Goal: Task Accomplishment & Management: Use online tool/utility

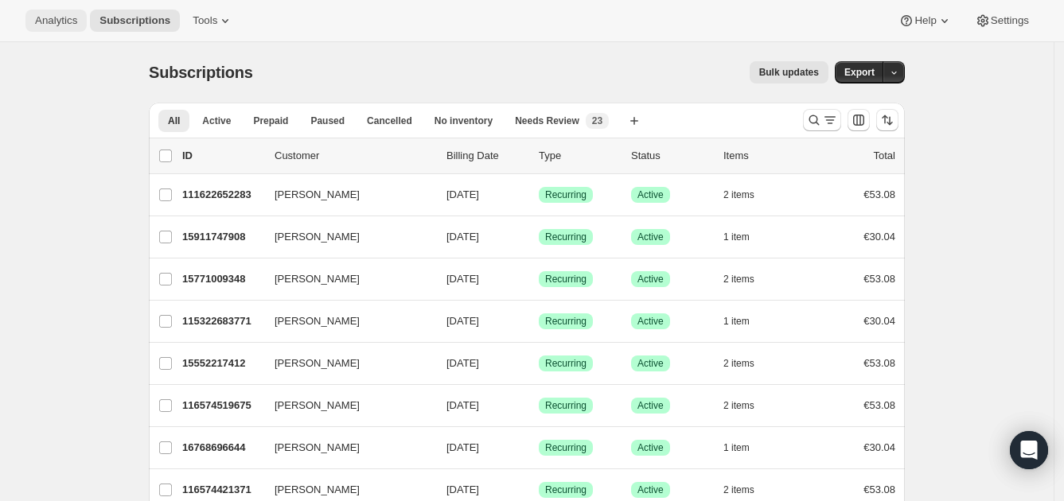
click at [60, 18] on span "Analytics" at bounding box center [56, 20] width 42 height 13
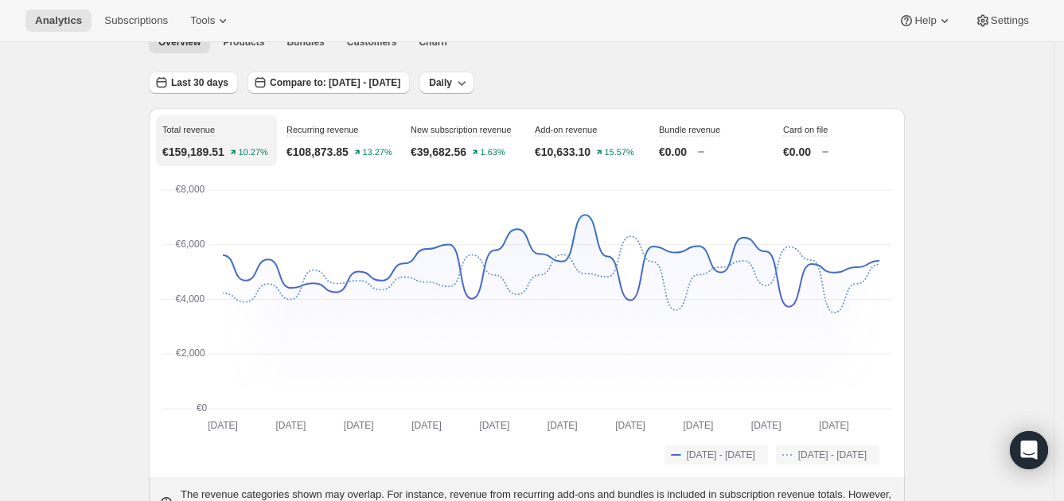
scroll to position [39, 0]
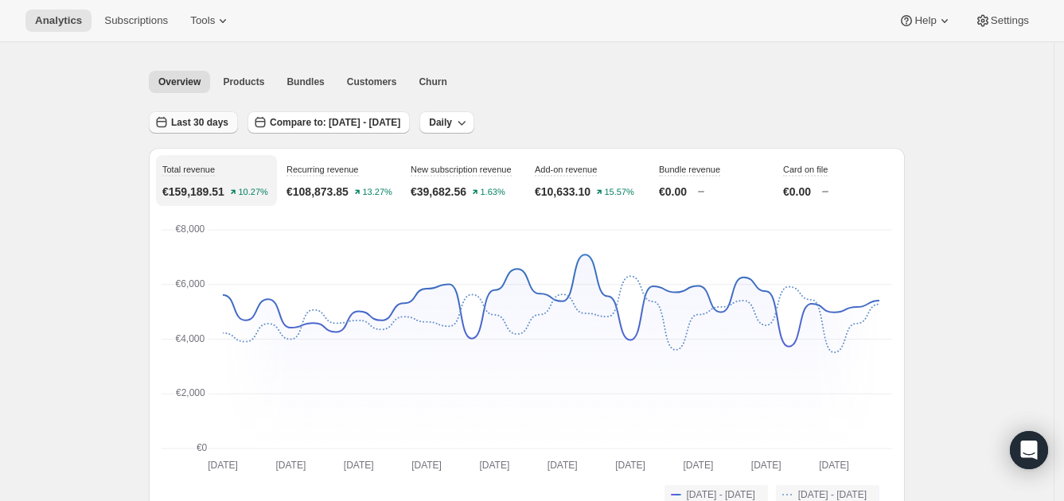
click at [219, 119] on span "Last 30 days" at bounding box center [199, 122] width 57 height 13
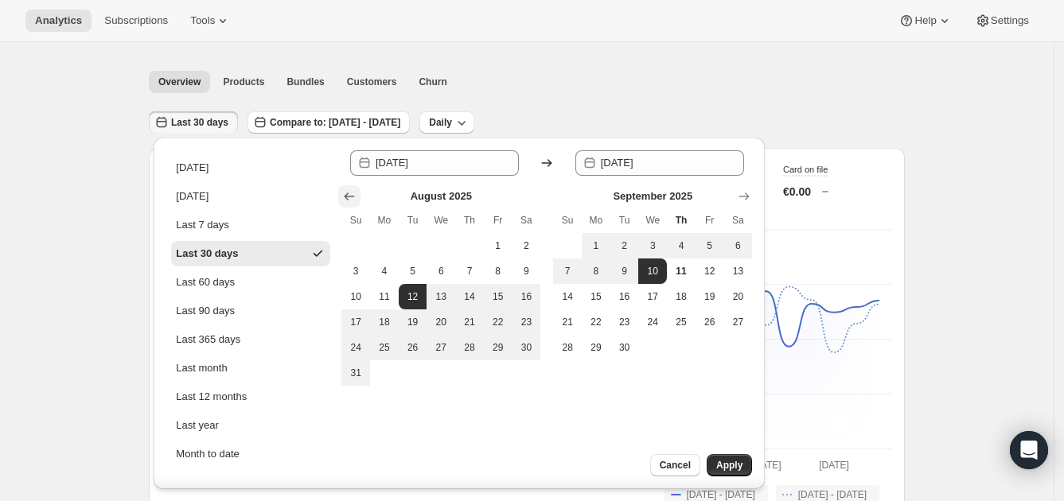
click at [346, 194] on icon "Show previous month, July 2025" at bounding box center [349, 197] width 16 height 16
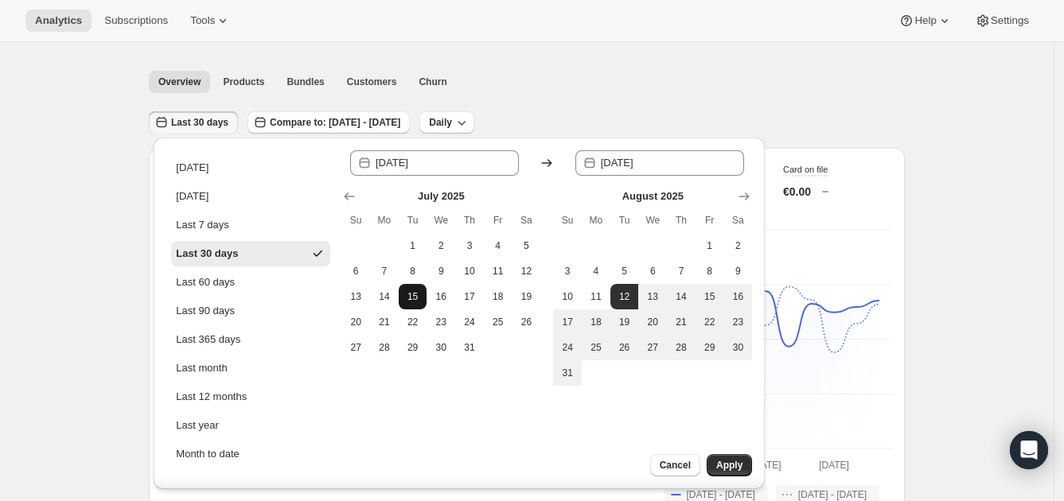
click at [413, 299] on span "15" at bounding box center [413, 296] width 16 height 13
type input "[DATE]"
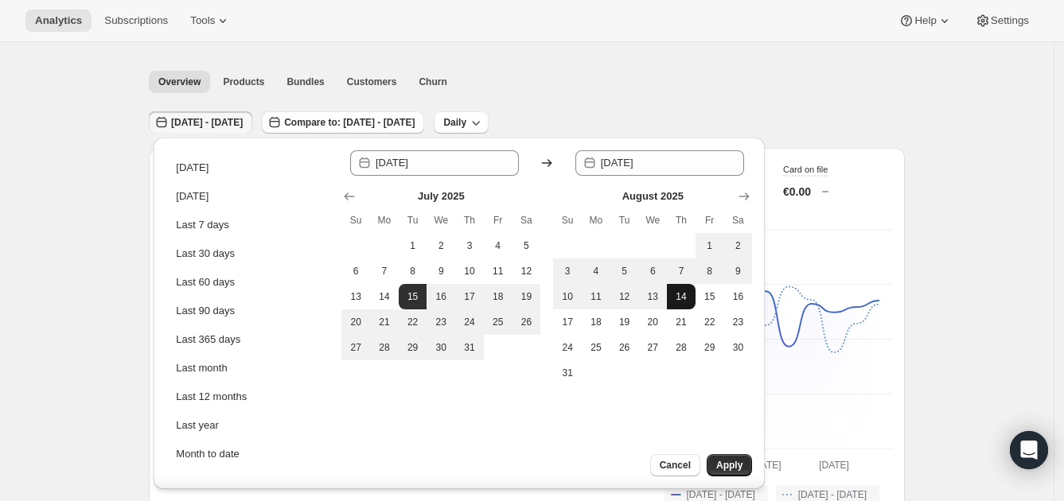
click at [684, 295] on span "14" at bounding box center [681, 296] width 16 height 13
type input "[DATE]"
click at [718, 461] on span "Apply" at bounding box center [729, 465] width 26 height 13
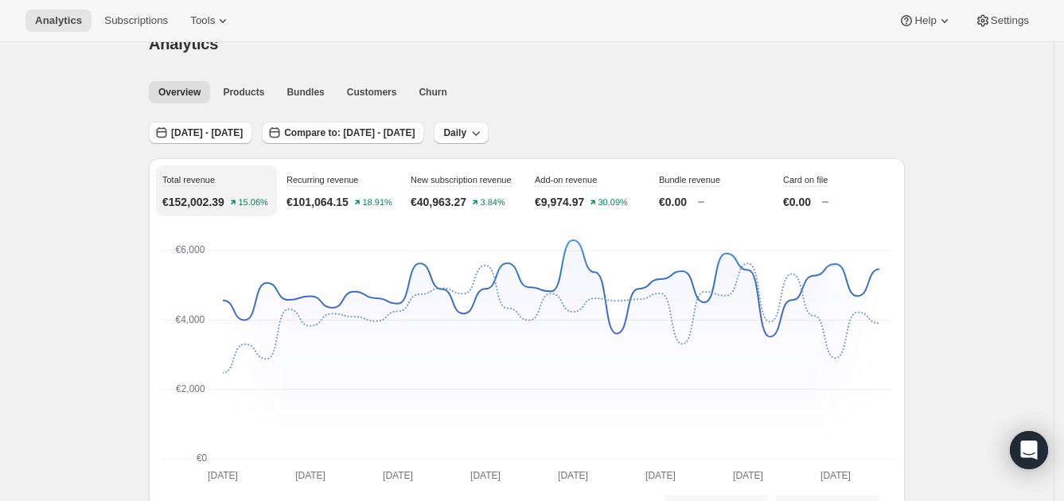
scroll to position [0, 0]
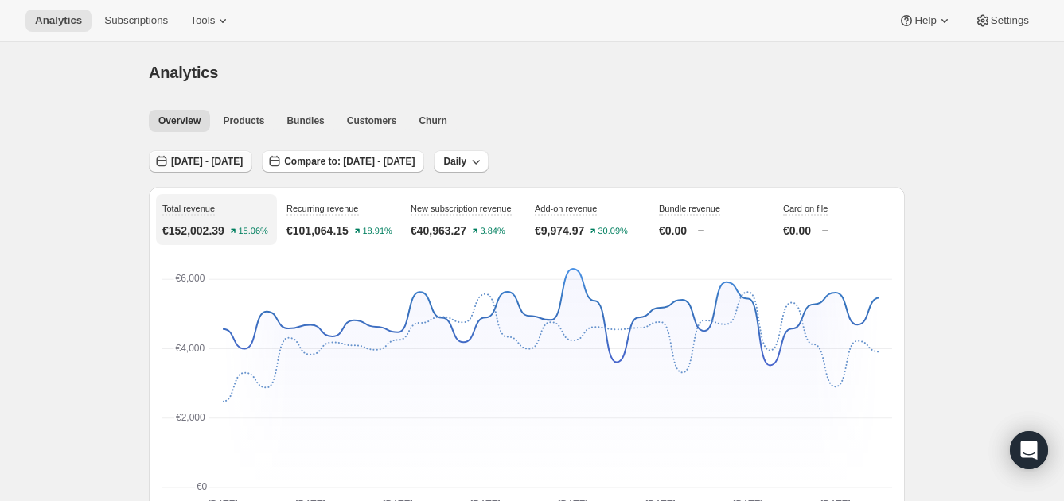
click at [205, 163] on span "[DATE] - [DATE]" at bounding box center [207, 161] width 72 height 13
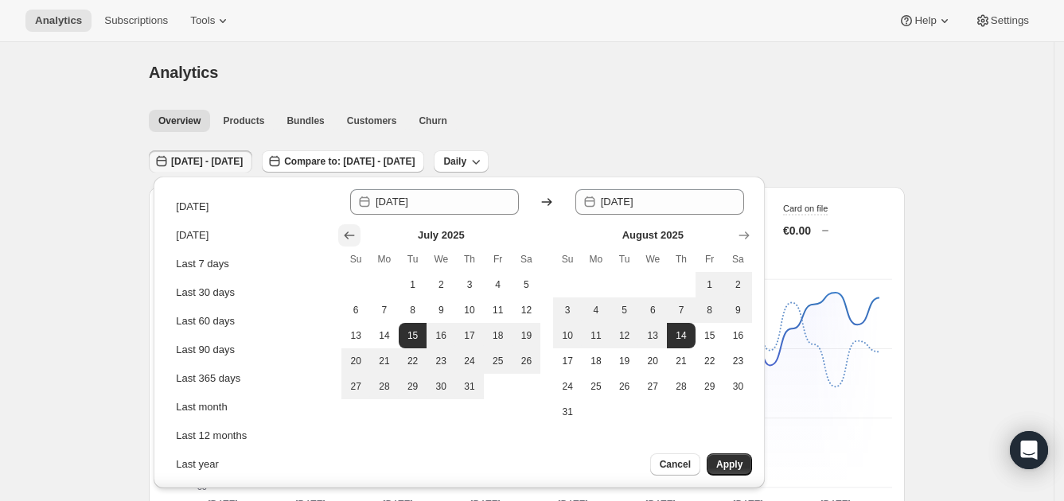
click at [343, 235] on icon "Show previous month, June 2025" at bounding box center [349, 236] width 16 height 16
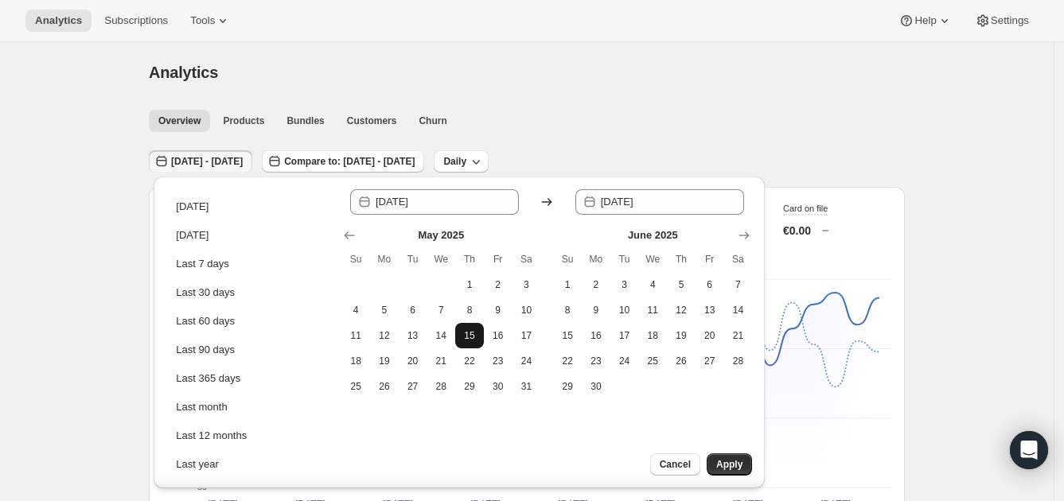
click at [463, 334] on span "15" at bounding box center [470, 335] width 16 height 13
type input "[DATE]"
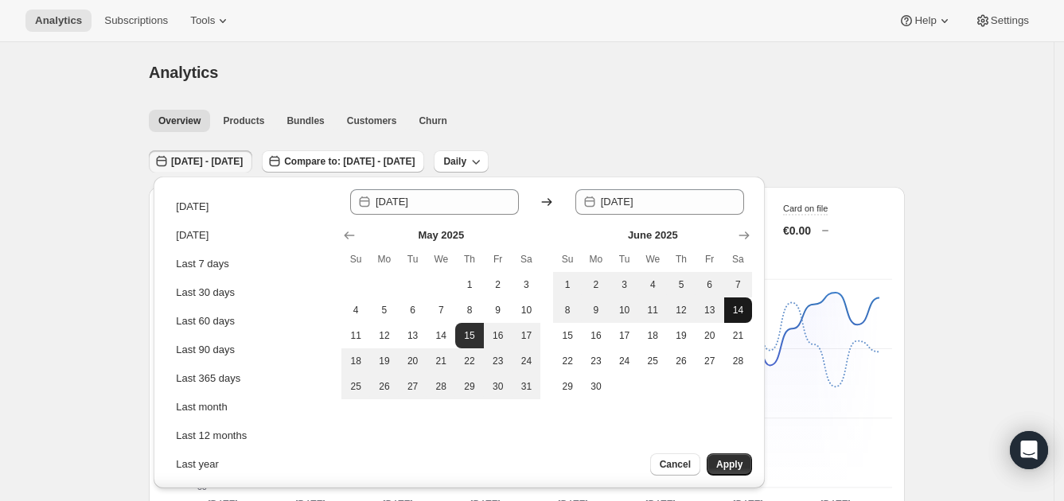
click at [739, 312] on span "14" at bounding box center [738, 310] width 16 height 13
type input "[DATE]"
click at [719, 458] on span "Apply" at bounding box center [729, 464] width 26 height 13
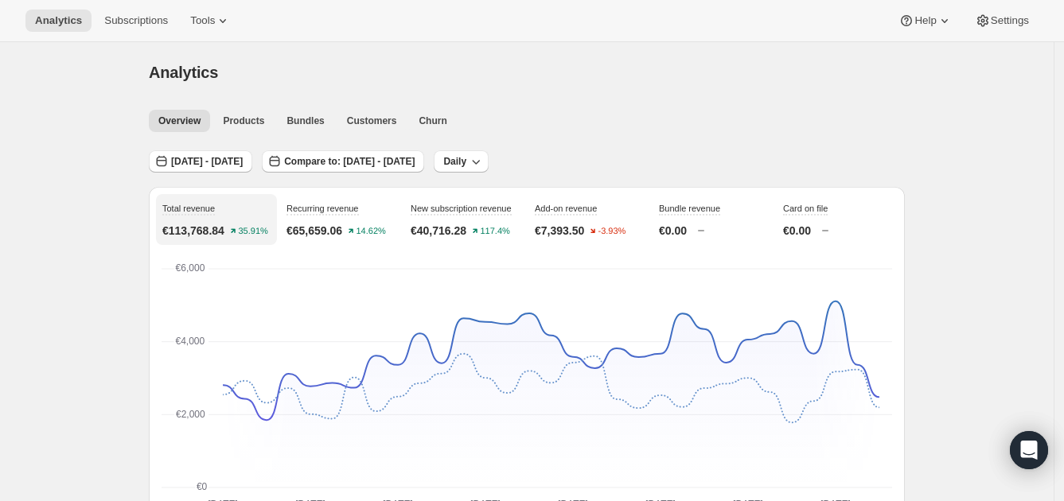
scroll to position [39, 0]
